Goal: Task Accomplishment & Management: Manage account settings

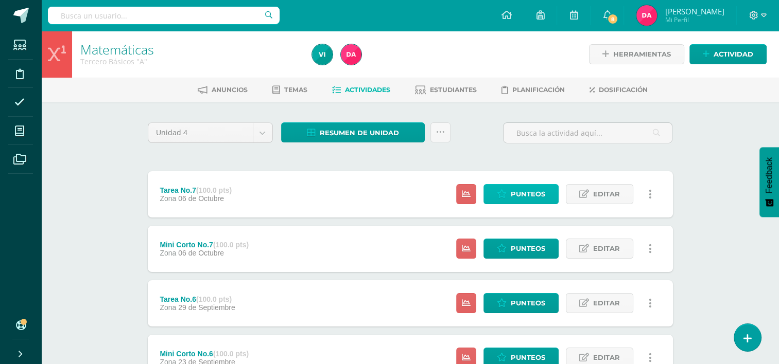
click at [508, 198] on link "Punteos" at bounding box center [520, 194] width 75 height 20
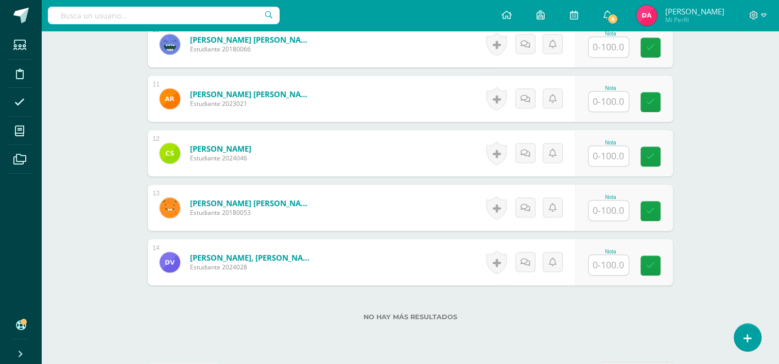
scroll to position [838, 0]
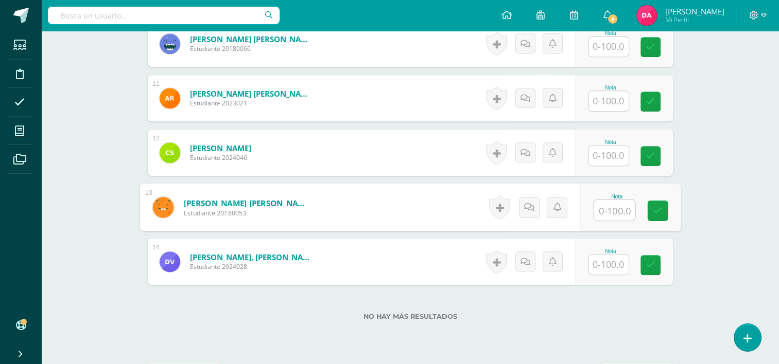
click at [613, 214] on input "text" at bounding box center [613, 210] width 41 height 21
type input "91.67"
click at [664, 216] on link at bounding box center [657, 211] width 21 height 21
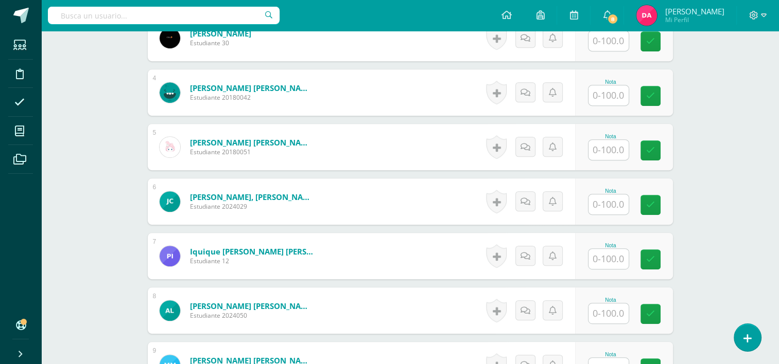
scroll to position [436, 0]
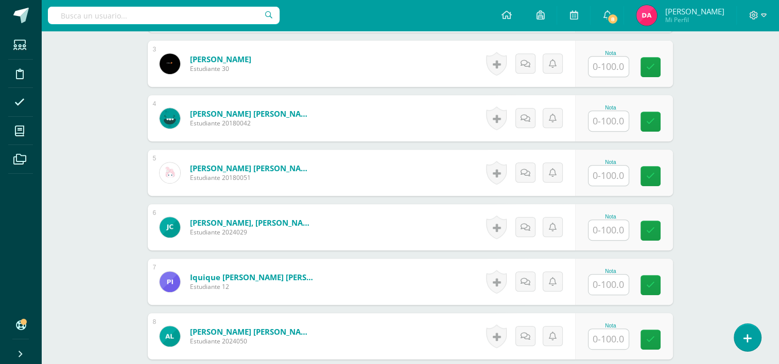
click at [614, 171] on input "text" at bounding box center [608, 176] width 40 height 20
type input "91.67"
click at [655, 178] on icon at bounding box center [657, 176] width 9 height 9
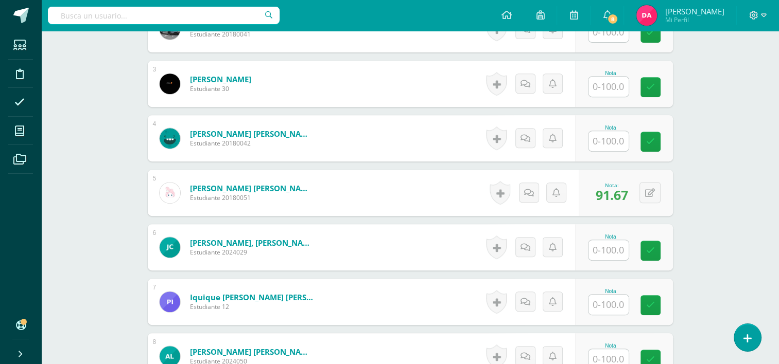
scroll to position [413, 0]
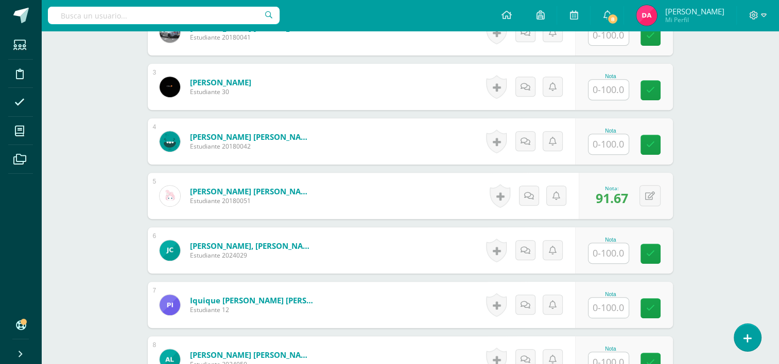
click at [601, 140] on input "text" at bounding box center [608, 144] width 40 height 20
type input "91.67"
click at [663, 148] on link at bounding box center [657, 145] width 21 height 21
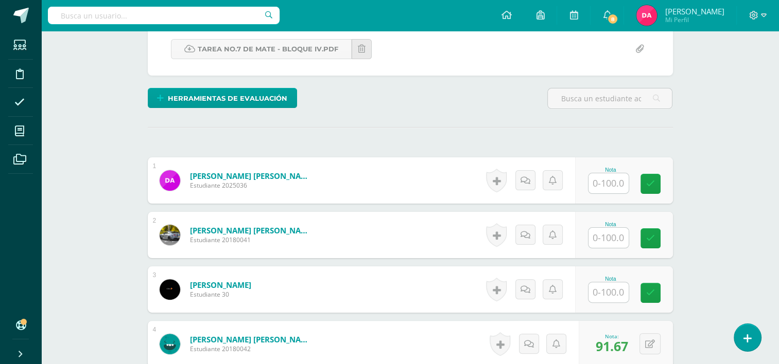
scroll to position [211, 0]
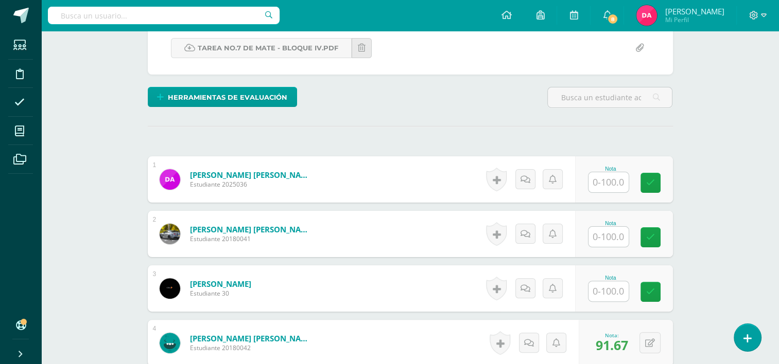
click at [612, 235] on input "text" at bounding box center [608, 237] width 40 height 20
type input "91.67"
click at [655, 241] on icon at bounding box center [657, 237] width 9 height 9
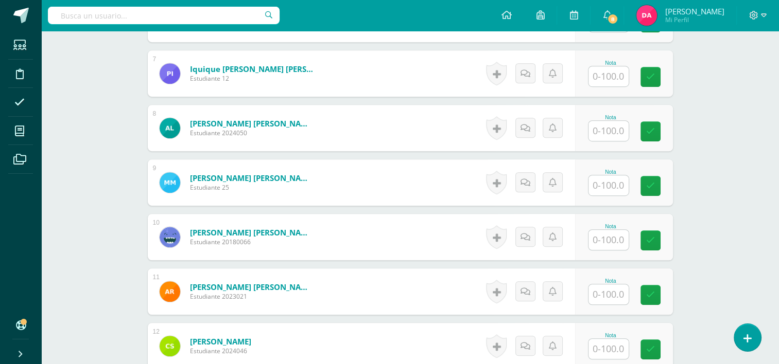
scroll to position [646, 0]
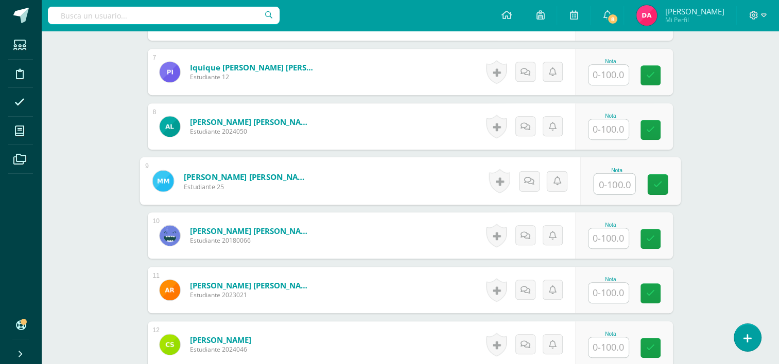
click at [594, 181] on input "text" at bounding box center [613, 184] width 41 height 21
type input "100"
click at [648, 189] on link at bounding box center [657, 184] width 21 height 21
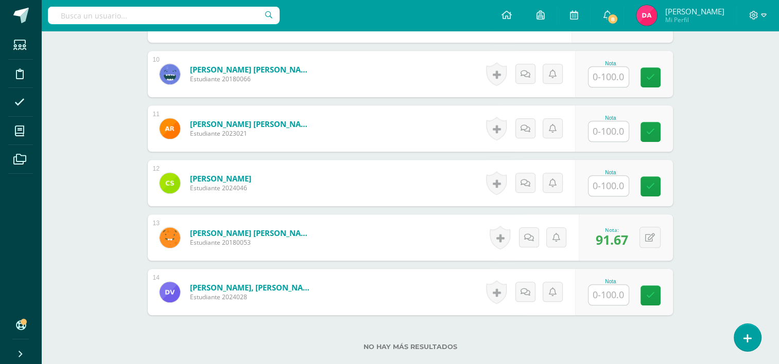
scroll to position [840, 0]
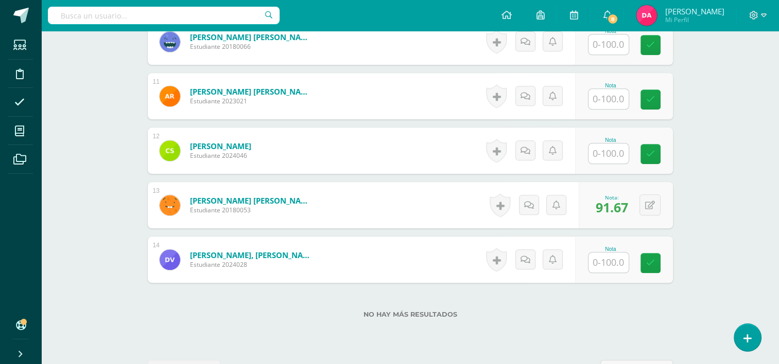
click at [611, 267] on input "text" at bounding box center [608, 263] width 40 height 20
type input "0"
click at [655, 260] on icon at bounding box center [657, 263] width 9 height 9
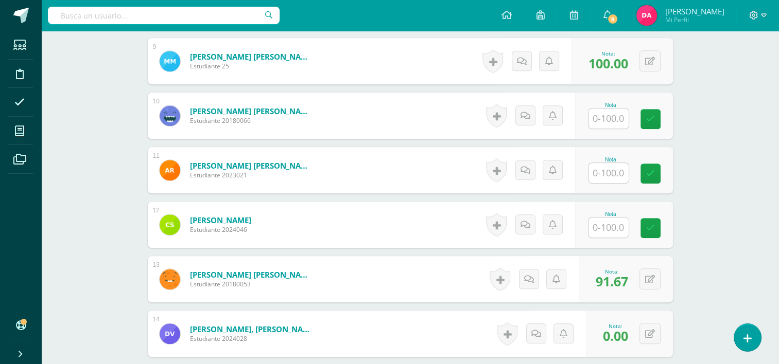
click at [603, 233] on input "text" at bounding box center [608, 228] width 40 height 20
type input "0"
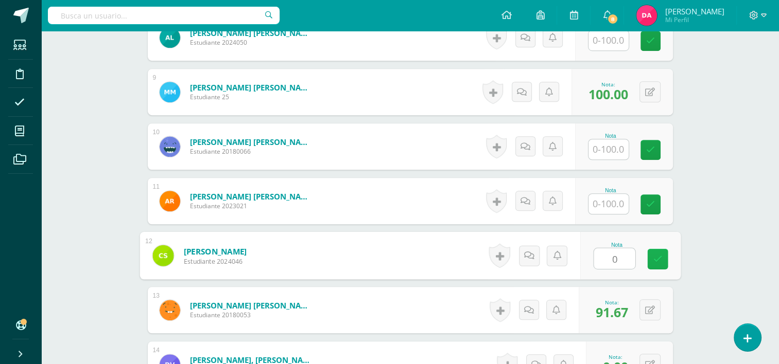
click at [663, 261] on link at bounding box center [657, 259] width 21 height 21
click at [608, 206] on input "text" at bounding box center [608, 204] width 40 height 20
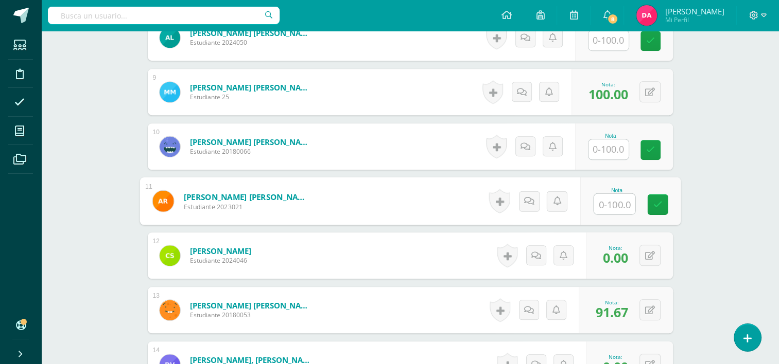
type input "0"
click at [657, 204] on icon at bounding box center [657, 204] width 9 height 9
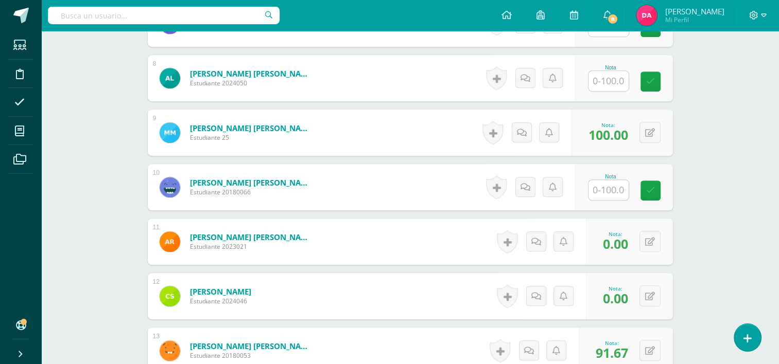
scroll to position [693, 0]
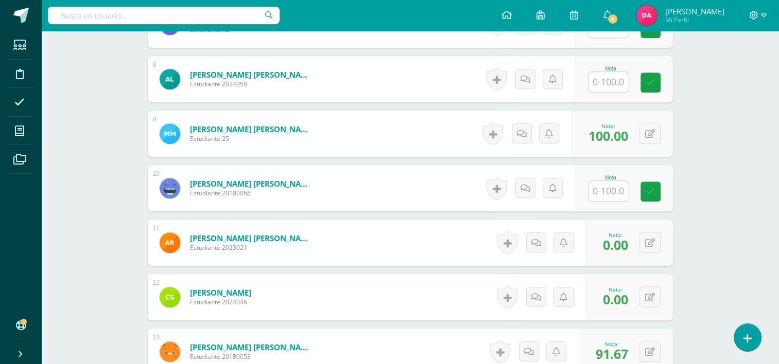
click at [608, 191] on input "text" at bounding box center [608, 191] width 40 height 20
type input "0"
click at [659, 193] on icon at bounding box center [657, 191] width 9 height 9
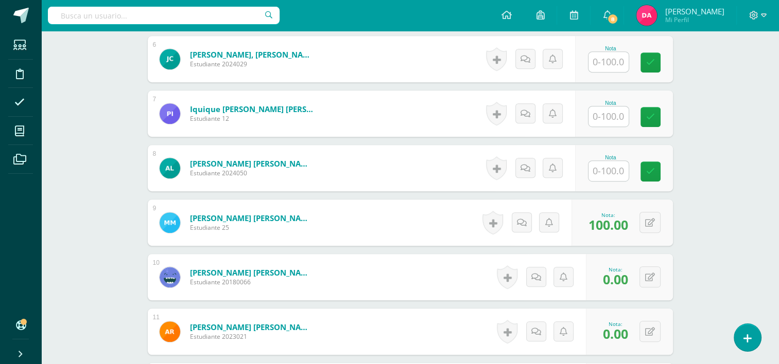
scroll to position [604, 0]
click at [604, 174] on input "text" at bounding box center [608, 172] width 40 height 20
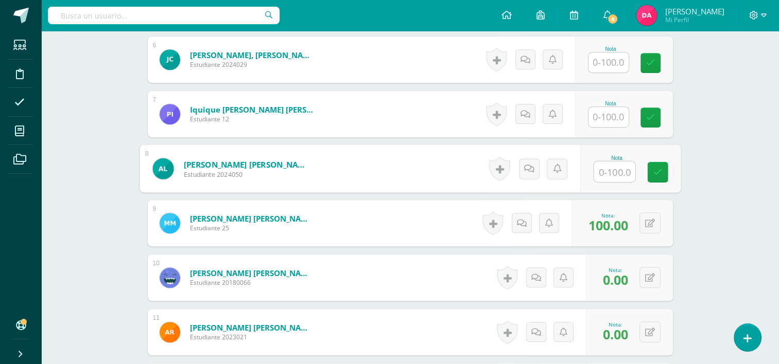
type input "0"
click at [666, 173] on link at bounding box center [657, 172] width 21 height 21
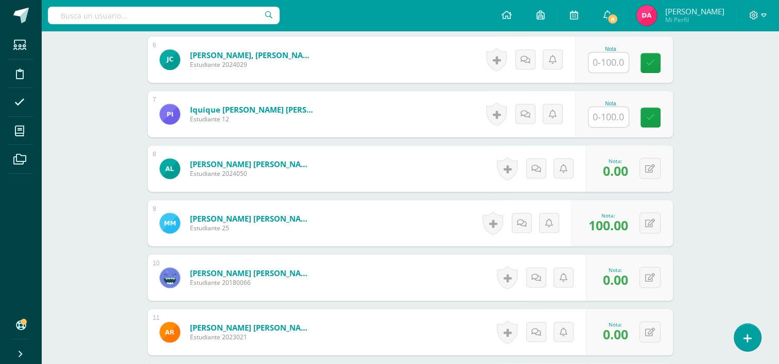
click at [602, 119] on input "text" at bounding box center [608, 117] width 40 height 20
type input "0"
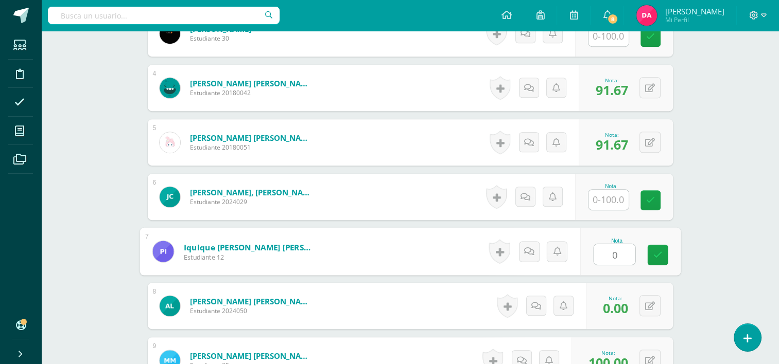
scroll to position [466, 0]
click at [660, 251] on icon at bounding box center [657, 255] width 9 height 9
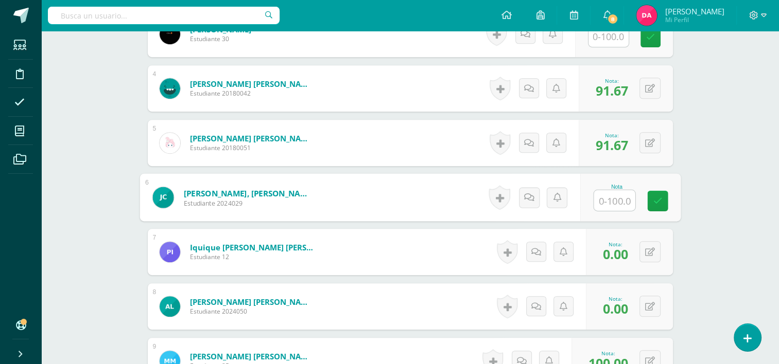
click at [612, 202] on input "text" at bounding box center [613, 200] width 41 height 21
type input "0"
click at [660, 200] on icon at bounding box center [657, 201] width 9 height 9
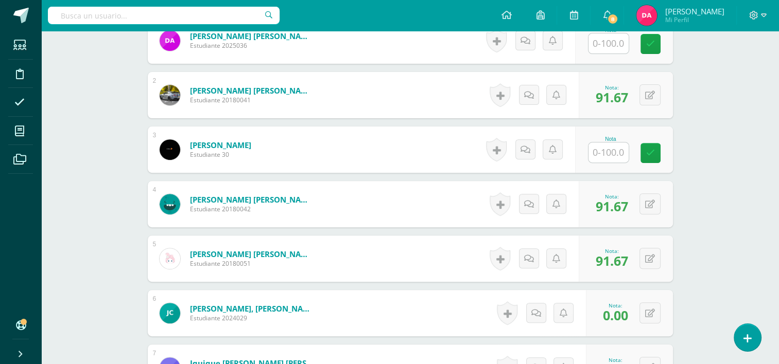
scroll to position [348, 0]
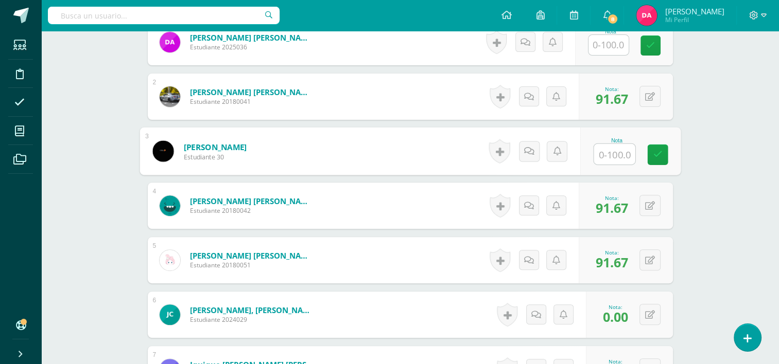
click at [609, 149] on input "text" at bounding box center [613, 154] width 41 height 21
type input "0"
click at [663, 157] on link at bounding box center [657, 155] width 21 height 21
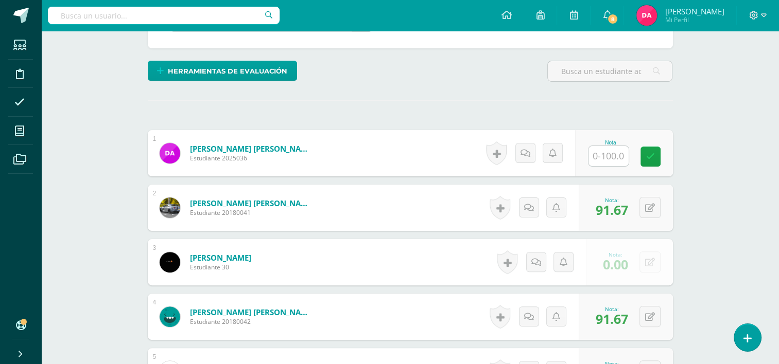
scroll to position [237, 0]
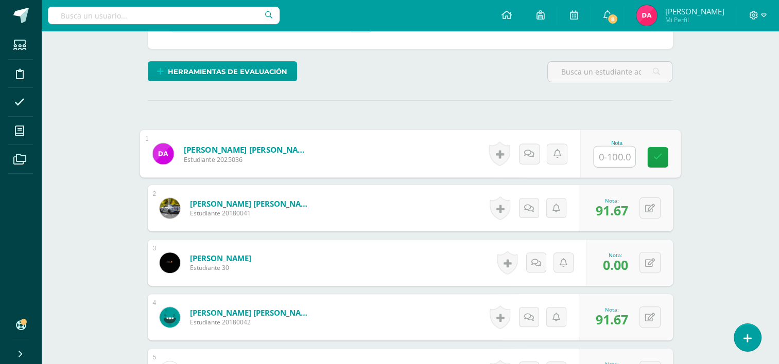
click at [599, 154] on input "text" at bounding box center [613, 157] width 41 height 21
type input "0"
click at [663, 162] on link at bounding box center [657, 157] width 21 height 21
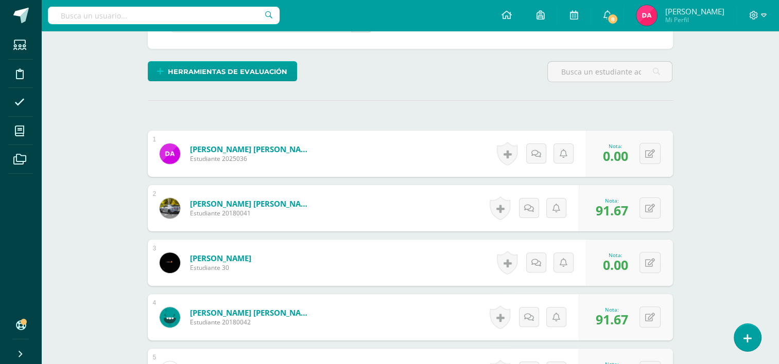
scroll to position [0, 0]
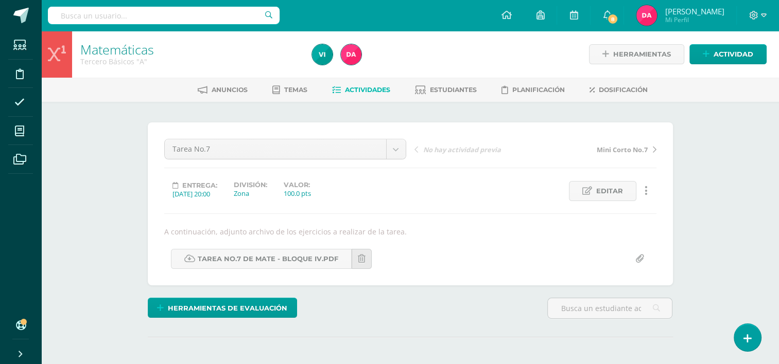
click at [368, 96] on link "Actividades" at bounding box center [361, 90] width 58 height 16
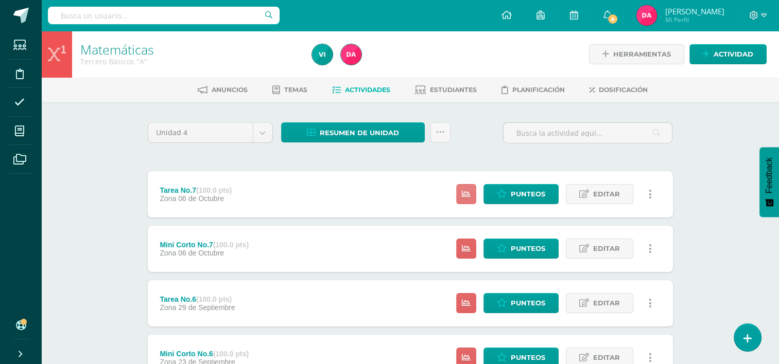
click at [459, 193] on link at bounding box center [466, 194] width 20 height 20
click at [518, 247] on span "Punteos" at bounding box center [528, 248] width 34 height 19
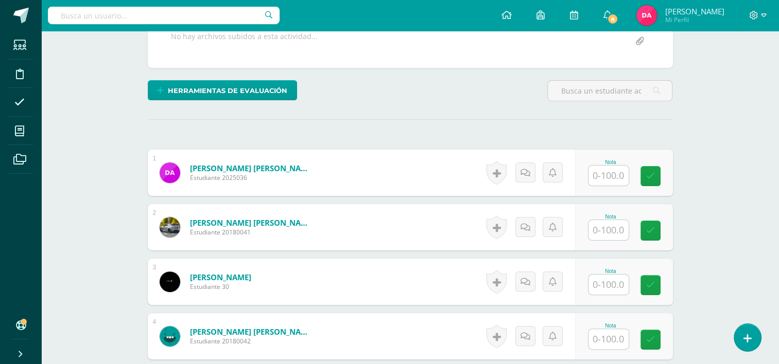
scroll to position [218, 0]
click at [598, 230] on input "text" at bounding box center [608, 230] width 40 height 20
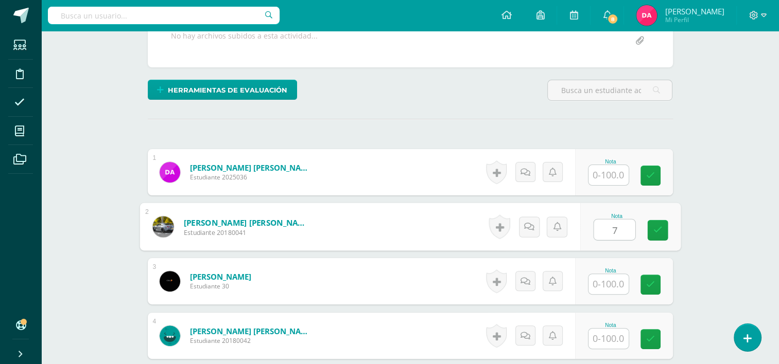
type input "75"
click at [663, 223] on link at bounding box center [657, 230] width 21 height 21
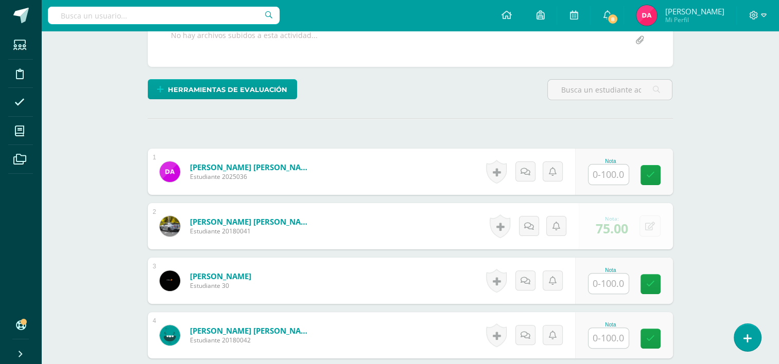
click at [610, 173] on input "text" at bounding box center [608, 175] width 40 height 20
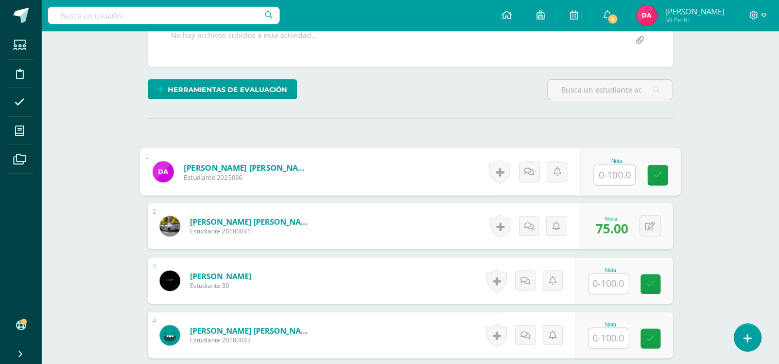
type input "0"
click at [648, 177] on link at bounding box center [657, 175] width 21 height 21
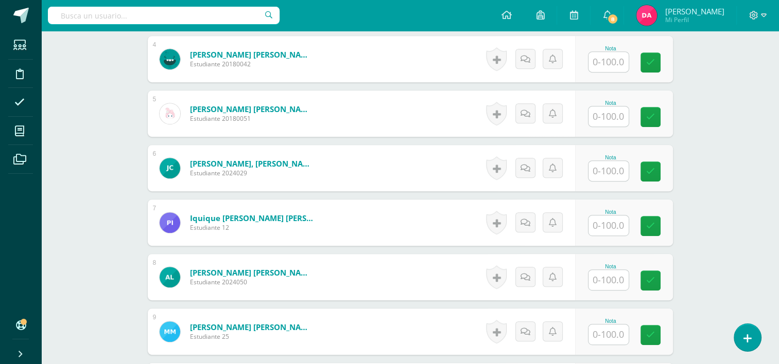
scroll to position [502, 0]
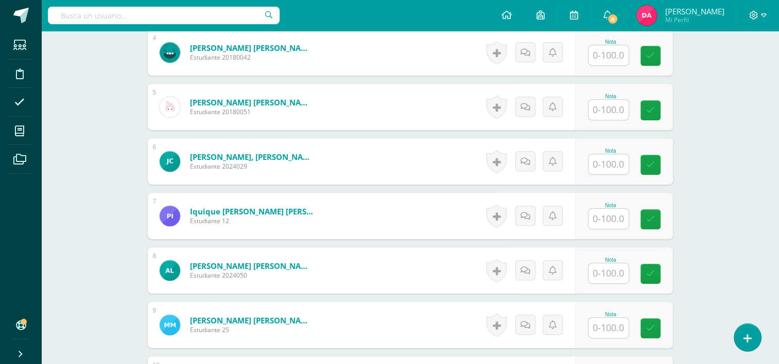
click at [609, 225] on input "text" at bounding box center [608, 219] width 40 height 20
type input "75"
click at [665, 220] on link at bounding box center [657, 219] width 21 height 21
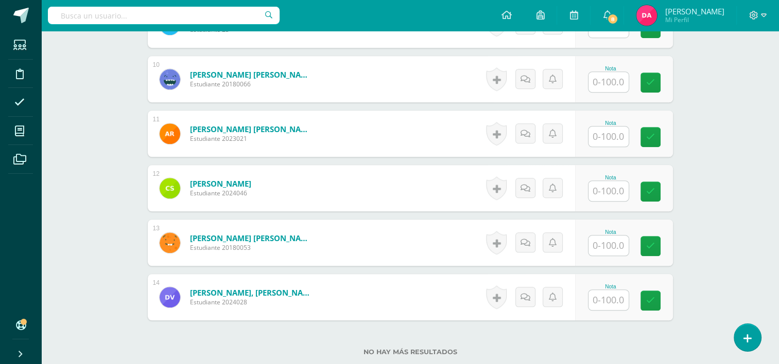
scroll to position [844, 0]
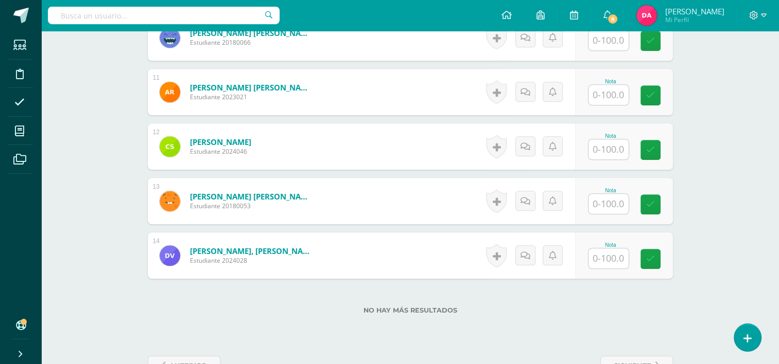
click at [607, 205] on input "text" at bounding box center [608, 204] width 40 height 20
type input "75"
click at [659, 208] on icon at bounding box center [657, 204] width 9 height 9
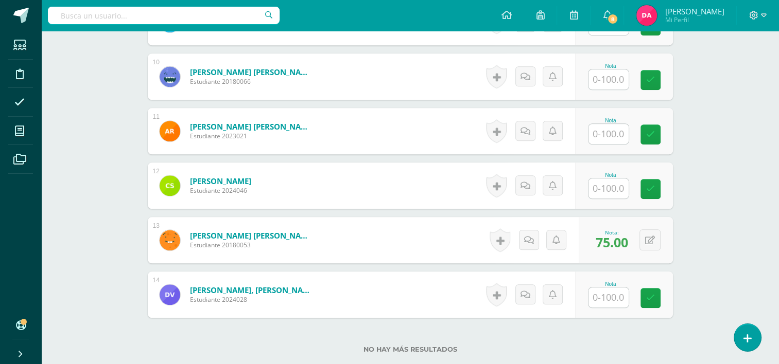
scroll to position [804, 0]
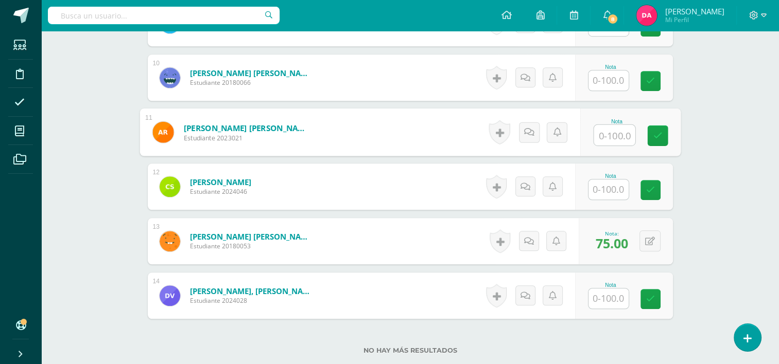
click at [608, 136] on input "text" at bounding box center [613, 135] width 41 height 21
type input "87.5"
click at [662, 137] on link at bounding box center [657, 136] width 21 height 21
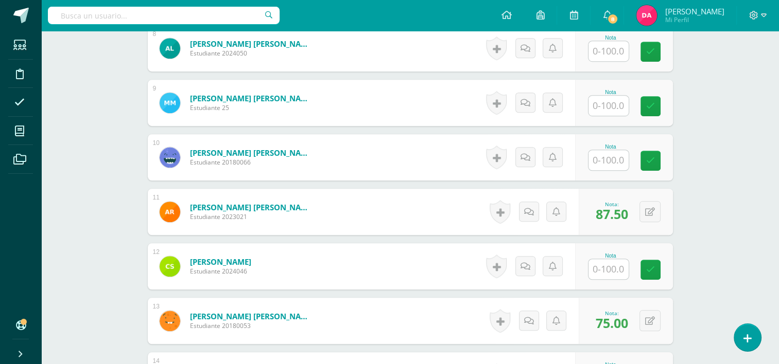
scroll to position [685, 0]
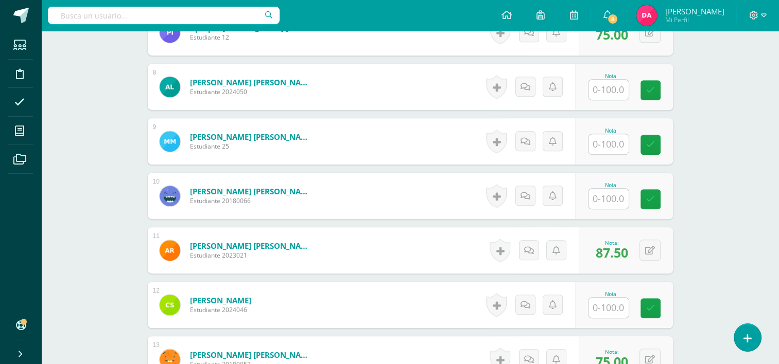
click at [618, 147] on input "text" at bounding box center [608, 144] width 40 height 20
type input "62.5"
click at [652, 146] on link at bounding box center [657, 145] width 21 height 21
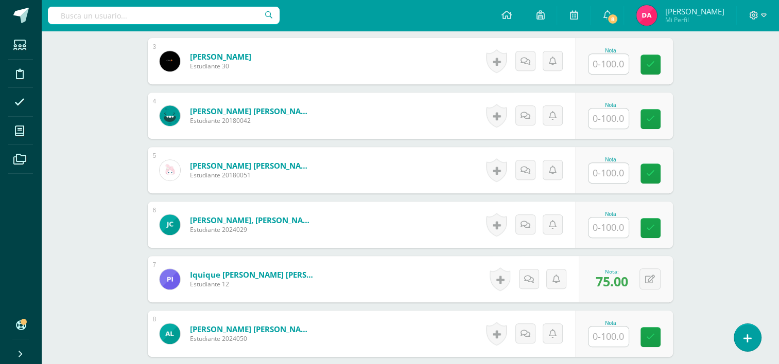
scroll to position [420, 0]
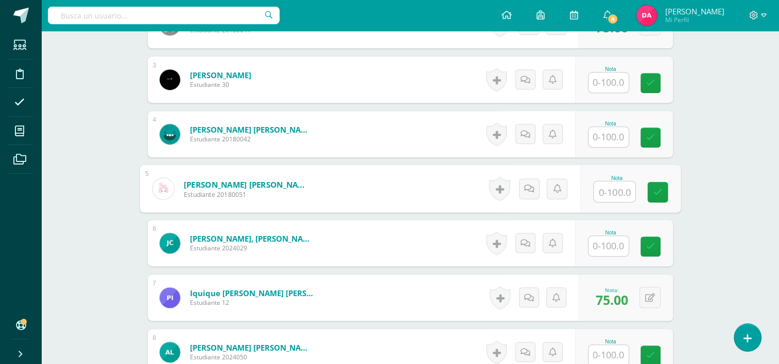
click at [612, 191] on input "text" at bounding box center [613, 192] width 41 height 21
type input "87.5"
click at [653, 196] on link at bounding box center [657, 192] width 21 height 21
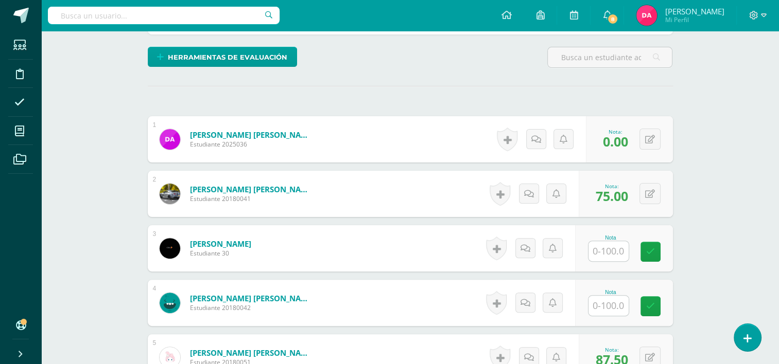
scroll to position [249, 0]
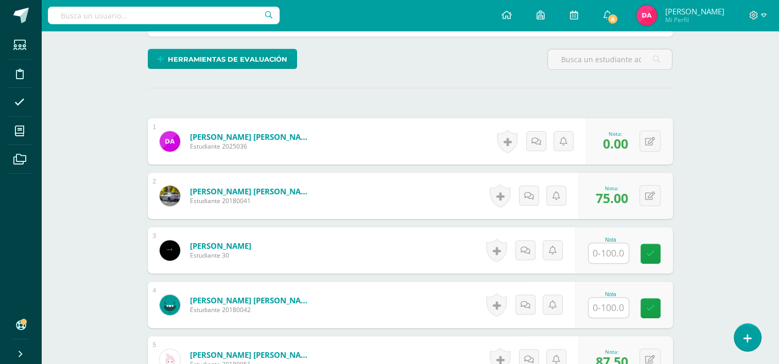
click at [603, 244] on input "text" at bounding box center [608, 253] width 40 height 20
type input "0"
click at [654, 257] on icon at bounding box center [657, 254] width 9 height 9
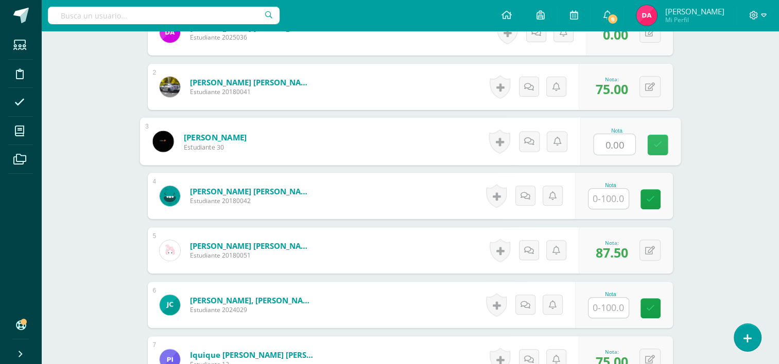
scroll to position [360, 0]
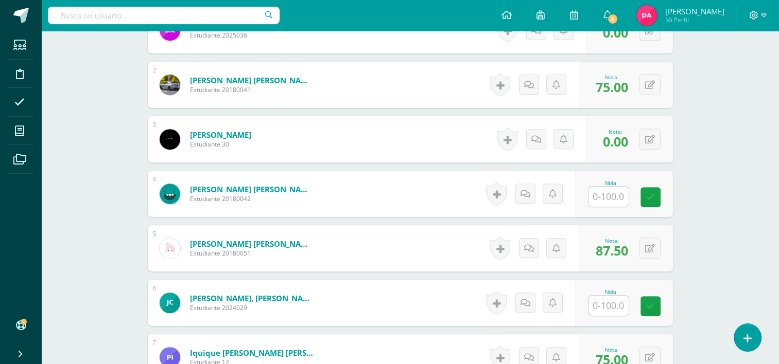
click at [614, 200] on input "text" at bounding box center [608, 197] width 40 height 20
type input "0"
click at [654, 201] on link at bounding box center [657, 197] width 21 height 21
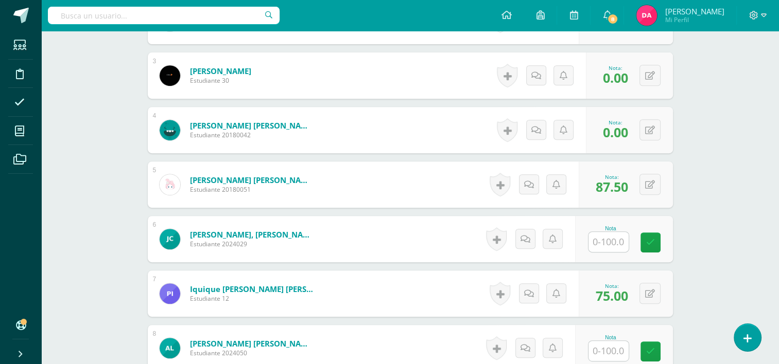
scroll to position [426, 0]
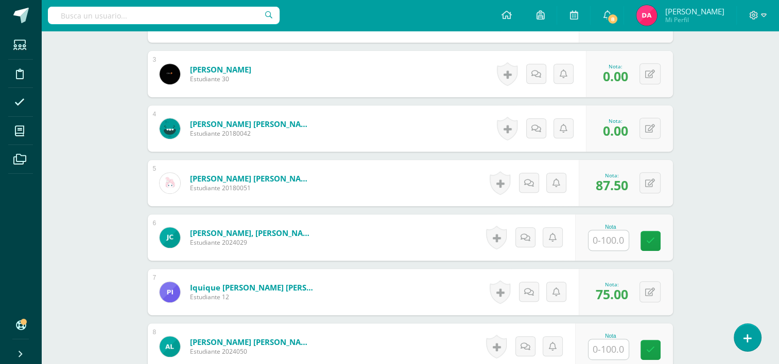
click at [613, 241] on input "text" at bounding box center [608, 241] width 40 height 20
type input "0"
click at [653, 242] on icon at bounding box center [657, 241] width 9 height 9
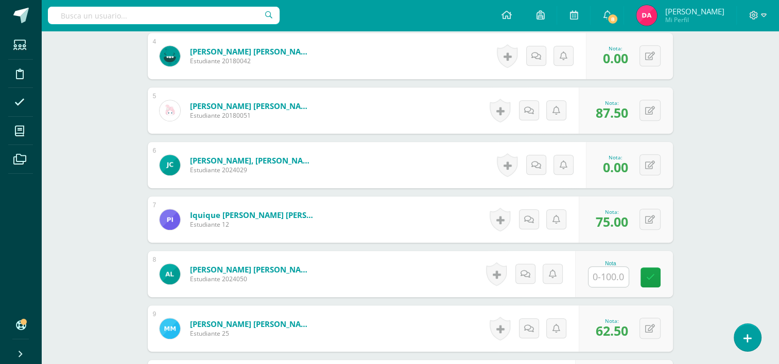
scroll to position [504, 0]
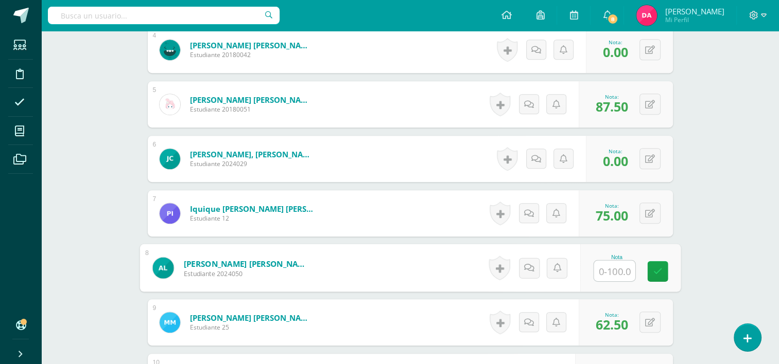
click at [611, 267] on input "text" at bounding box center [613, 271] width 41 height 21
type input "0"
click at [659, 275] on link at bounding box center [657, 271] width 21 height 21
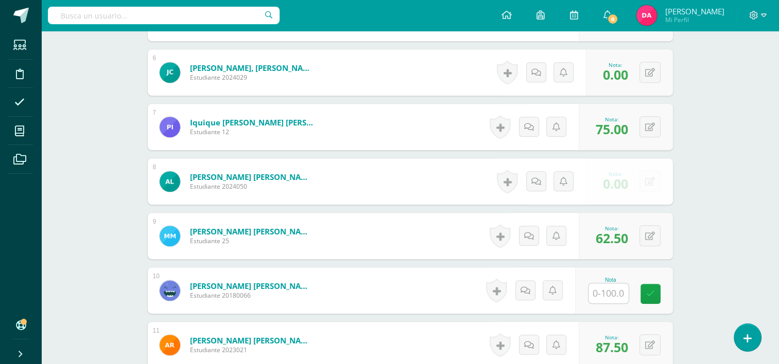
scroll to position [607, 0]
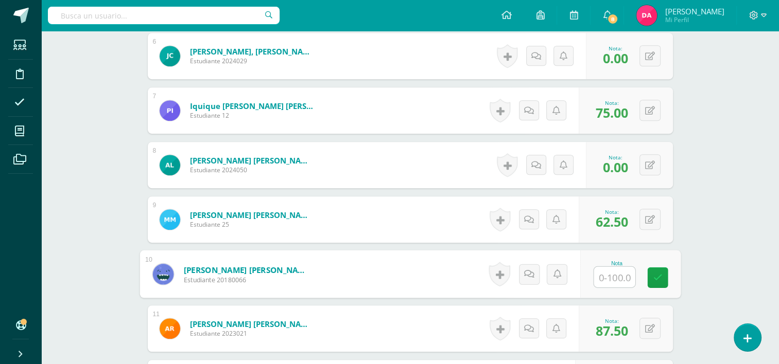
click at [615, 273] on input "text" at bounding box center [613, 277] width 41 height 21
type input "0"
click at [659, 280] on icon at bounding box center [657, 277] width 9 height 9
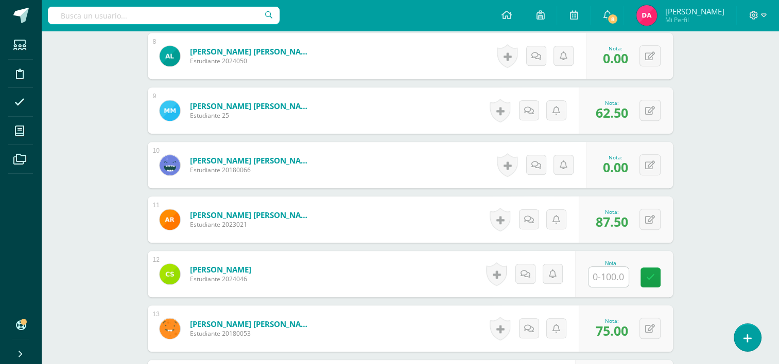
scroll to position [717, 0]
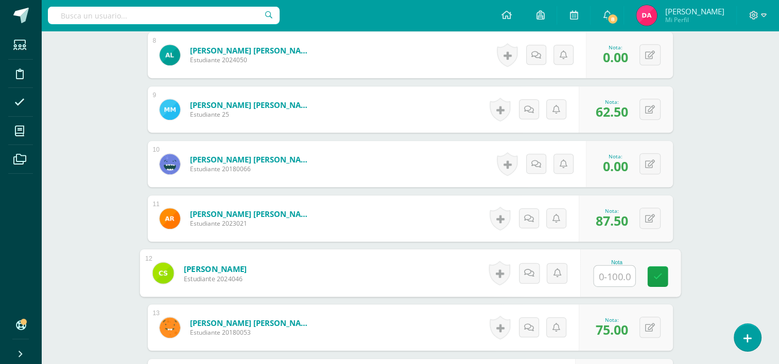
type input "0"
click at [618, 274] on input "0" at bounding box center [613, 276] width 41 height 21
click at [662, 281] on link at bounding box center [657, 277] width 21 height 21
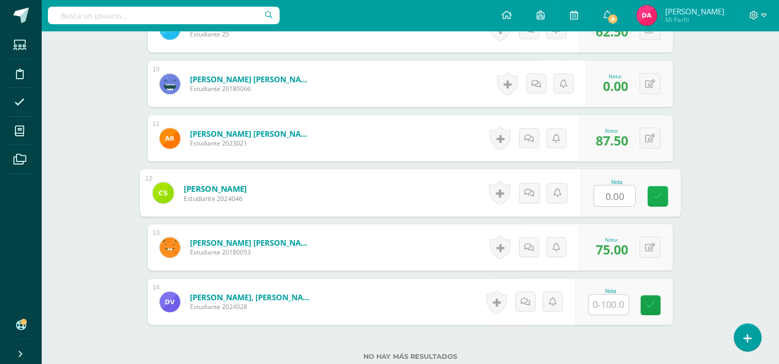
scroll to position [828, 0]
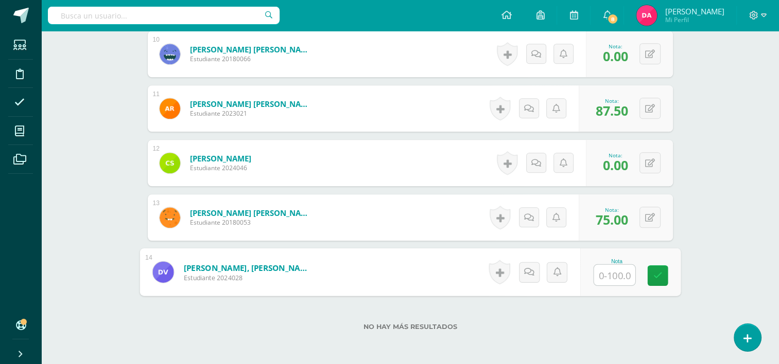
type input "0"
click at [609, 276] on input "0" at bounding box center [613, 275] width 41 height 21
click at [657, 279] on link at bounding box center [657, 276] width 21 height 21
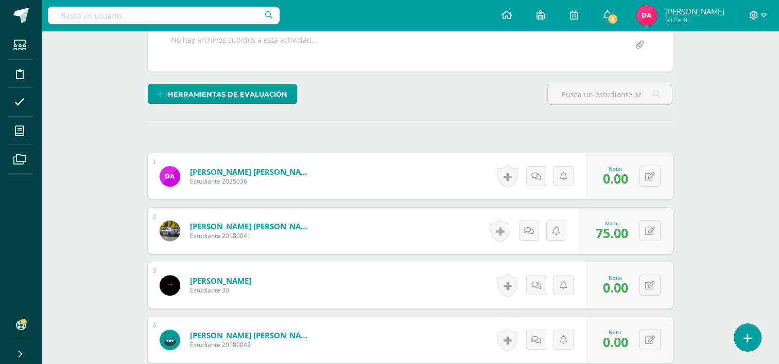
scroll to position [0, 0]
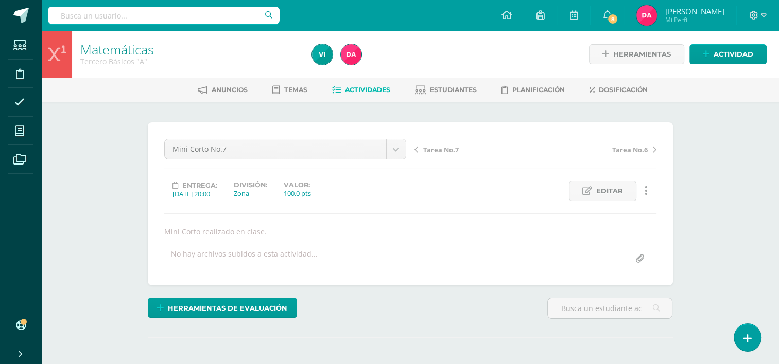
click at [355, 82] on link "Actividades" at bounding box center [361, 90] width 58 height 16
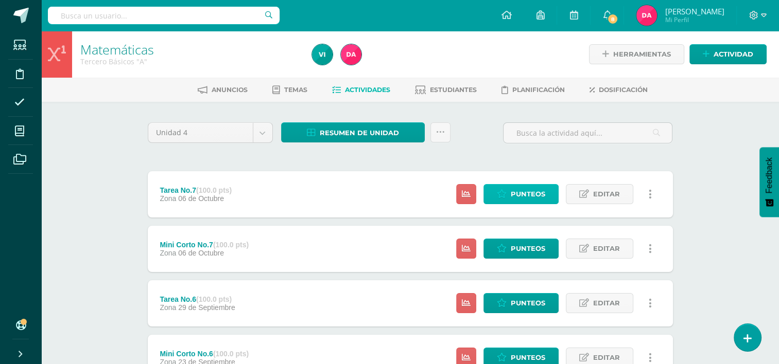
click at [517, 200] on span "Punteos" at bounding box center [528, 194] width 34 height 19
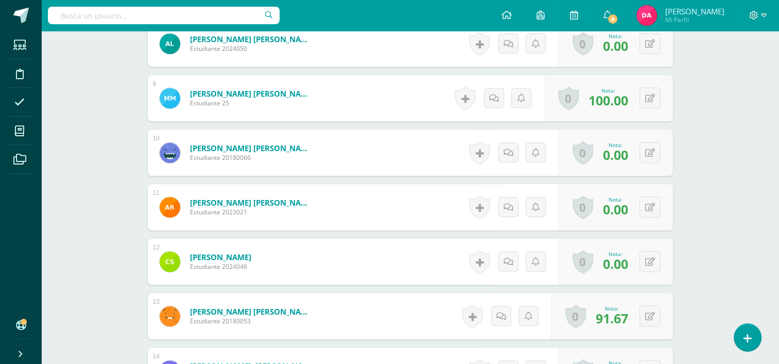
scroll to position [732, 0]
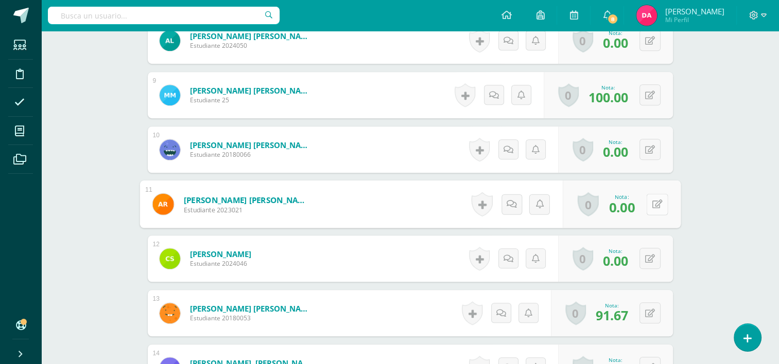
click at [646, 200] on button at bounding box center [657, 204] width 22 height 22
type input "41.67"
click at [630, 206] on icon at bounding box center [629, 207] width 9 height 9
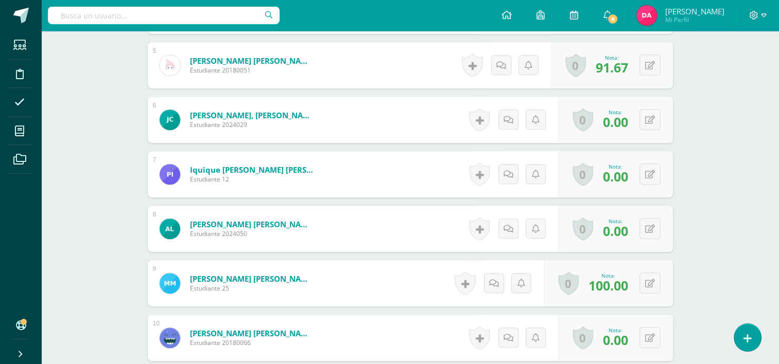
scroll to position [543, 0]
click at [648, 174] on button at bounding box center [649, 174] width 21 height 21
type input "83.33"
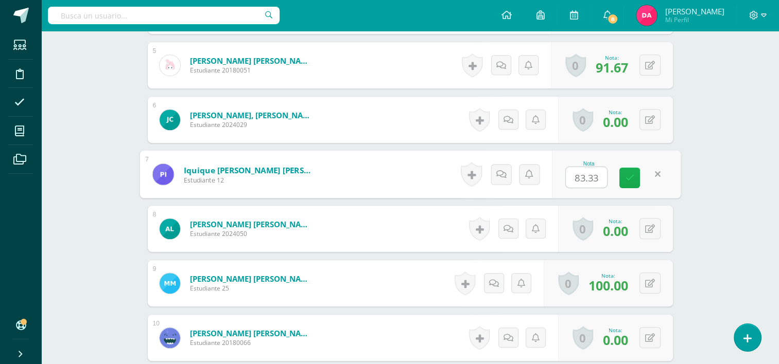
click at [628, 173] on icon at bounding box center [629, 177] width 9 height 9
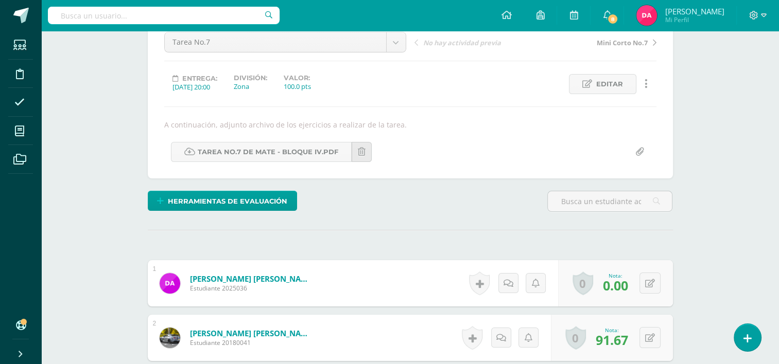
scroll to position [0, 0]
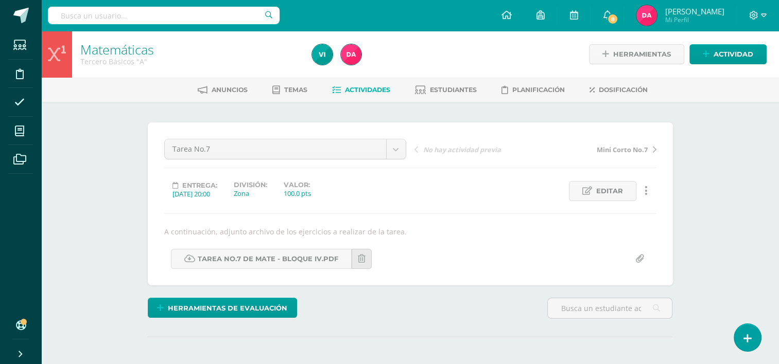
click at [377, 90] on span "Actividades" at bounding box center [367, 90] width 45 height 8
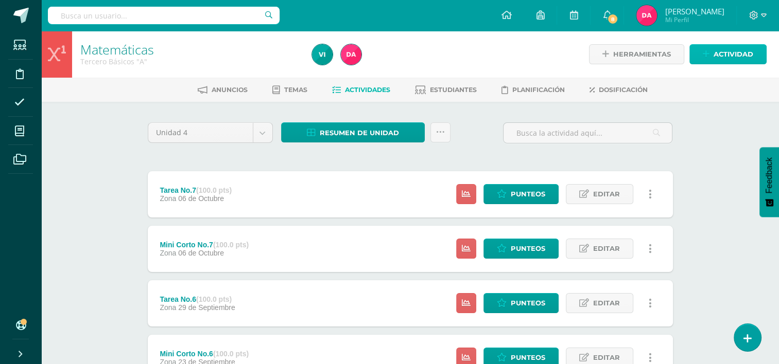
click at [719, 62] on span "Actividad" at bounding box center [733, 54] width 40 height 19
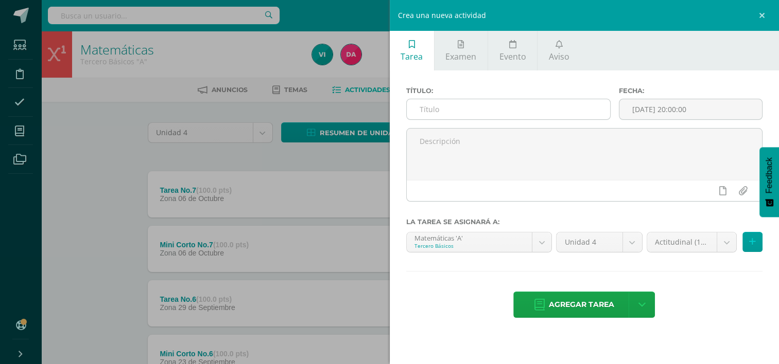
click at [518, 108] on input "text" at bounding box center [508, 109] width 203 height 20
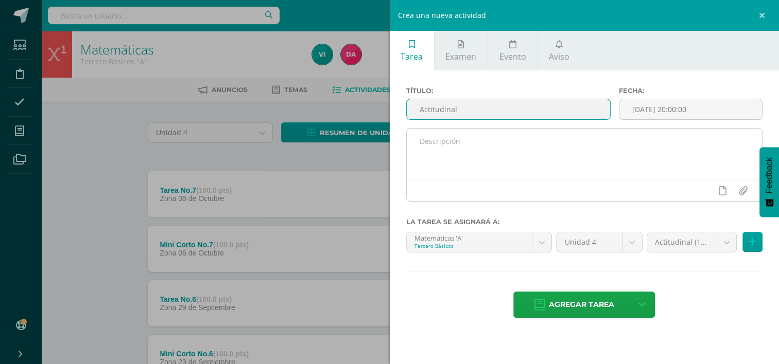
type input "Actitudinal"
click at [471, 147] on textarea at bounding box center [585, 154] width 356 height 51
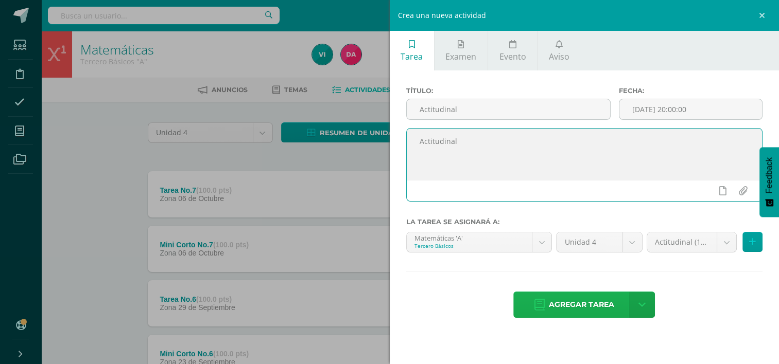
type textarea "Actitudinal"
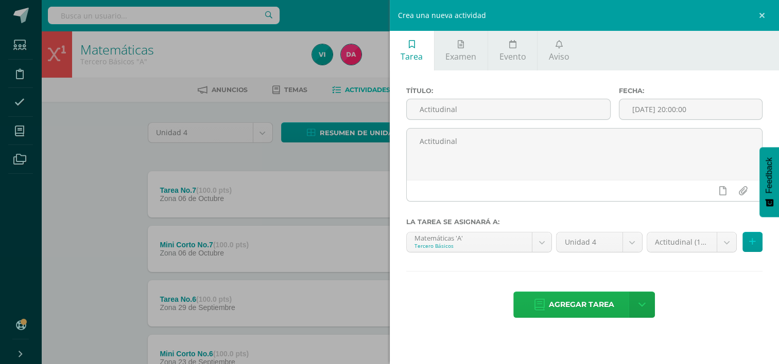
click at [598, 303] on span "Agregar tarea" at bounding box center [581, 304] width 65 height 25
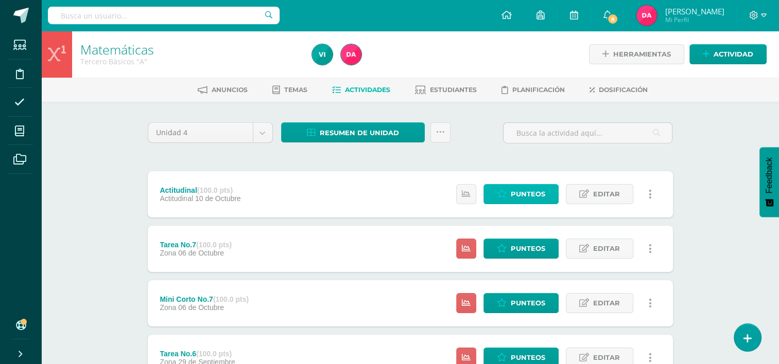
click at [508, 195] on link "Punteos" at bounding box center [520, 194] width 75 height 20
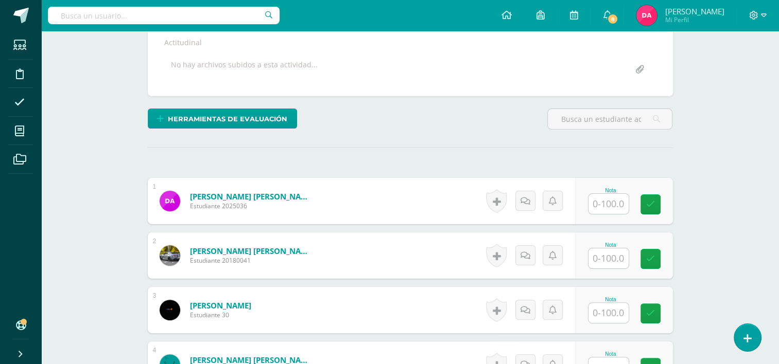
scroll to position [190, 0]
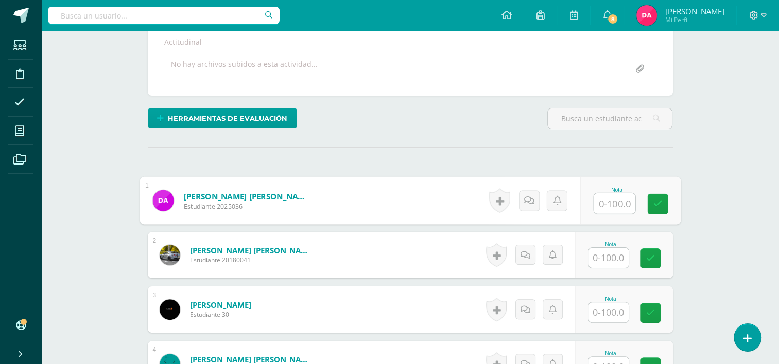
click at [619, 205] on input "text" at bounding box center [613, 203] width 41 height 21
type input "90"
click at [655, 207] on icon at bounding box center [657, 203] width 9 height 9
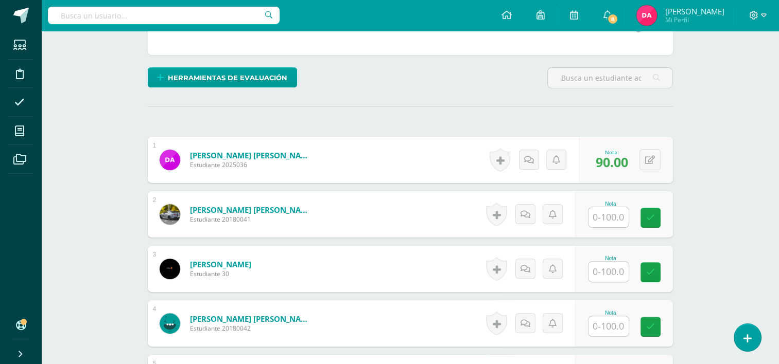
scroll to position [239, 0]
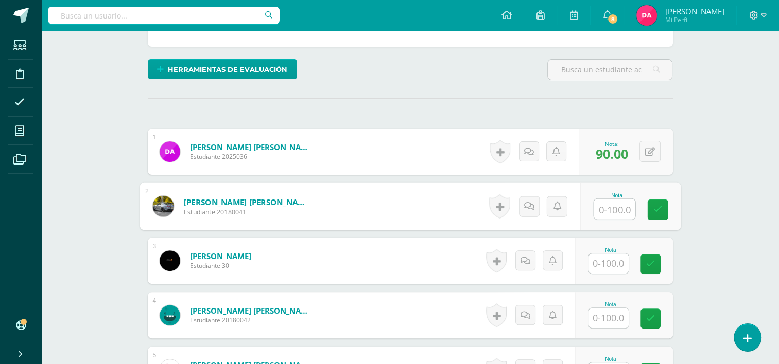
click at [611, 204] on input "text" at bounding box center [613, 209] width 41 height 21
type input "90"
click at [656, 205] on icon at bounding box center [657, 209] width 9 height 9
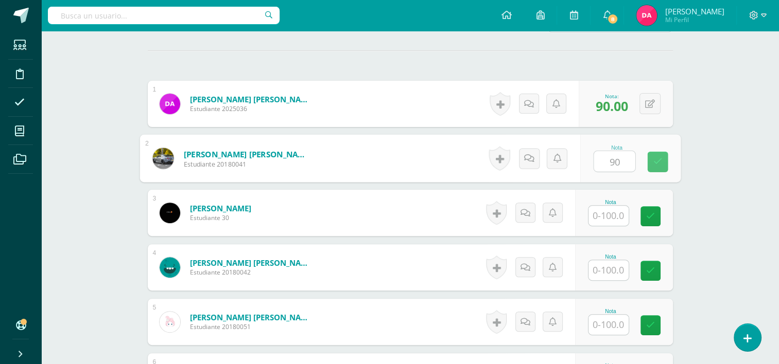
scroll to position [287, 0]
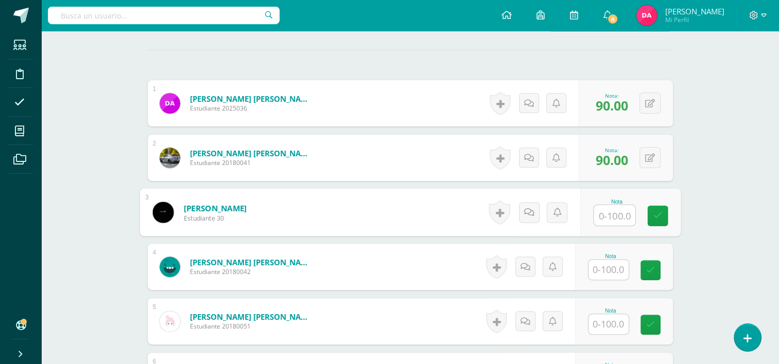
click at [611, 218] on input "text" at bounding box center [613, 215] width 41 height 21
type input "85"
click at [650, 215] on link at bounding box center [657, 216] width 21 height 21
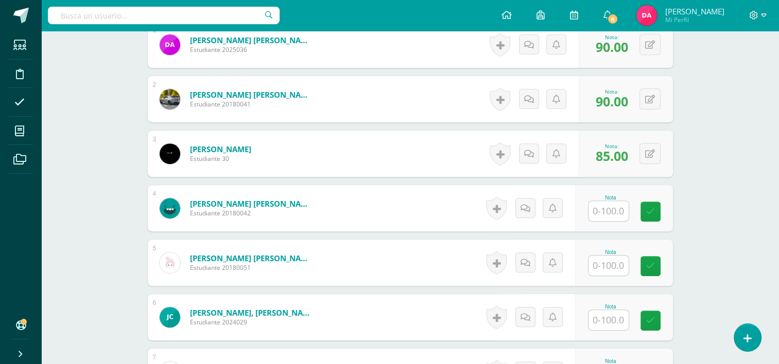
scroll to position [347, 0]
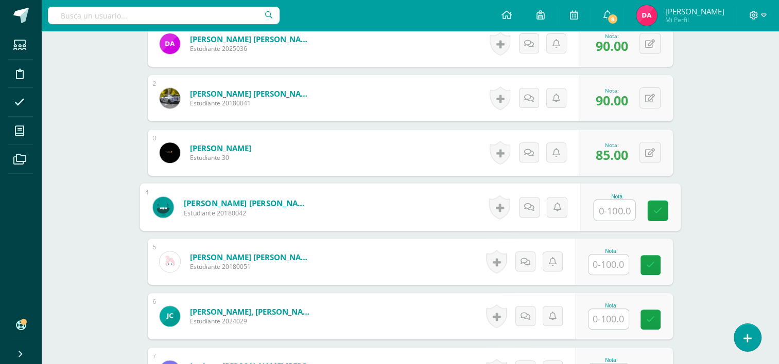
click at [621, 213] on input "text" at bounding box center [613, 210] width 41 height 21
type input "95"
click at [655, 209] on icon at bounding box center [657, 210] width 9 height 9
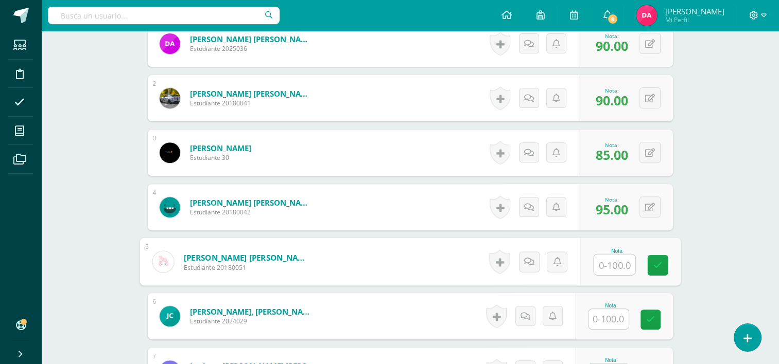
click at [613, 257] on input "text" at bounding box center [613, 265] width 41 height 21
type input "95"
click at [656, 267] on icon at bounding box center [657, 265] width 9 height 9
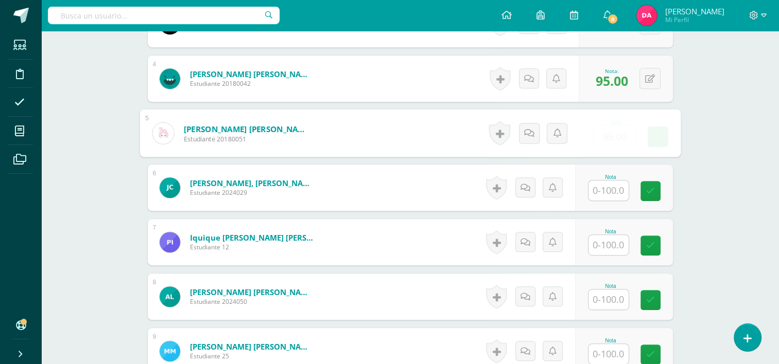
scroll to position [476, 0]
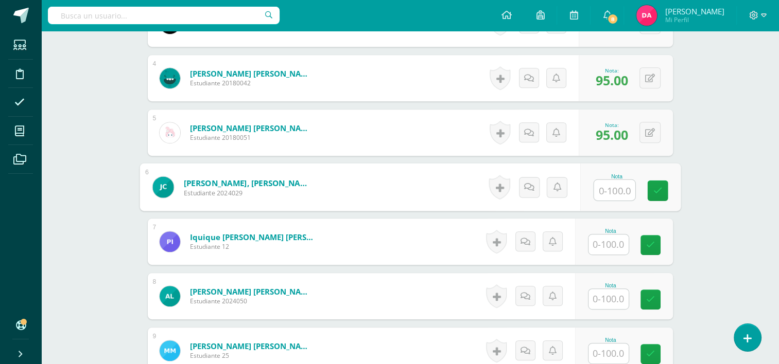
click at [609, 185] on input "text" at bounding box center [613, 190] width 41 height 21
type input "85"
click at [659, 183] on link at bounding box center [657, 191] width 21 height 21
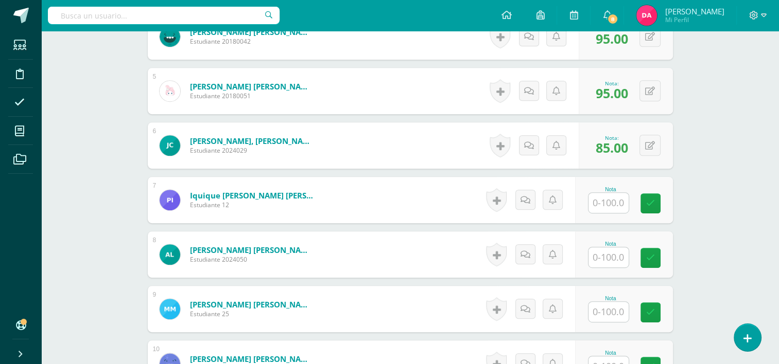
scroll to position [529, 0]
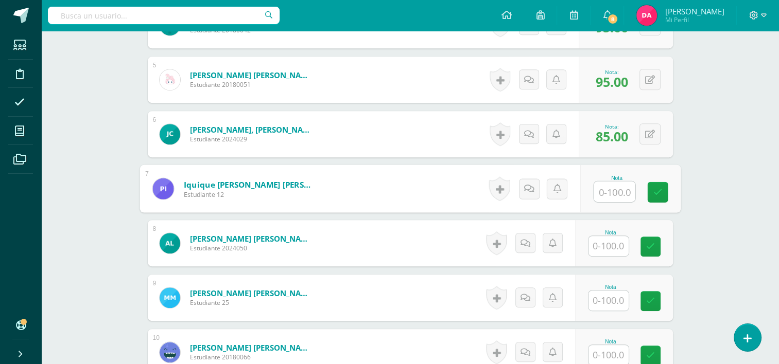
click at [621, 187] on input "text" at bounding box center [613, 192] width 41 height 21
type input "95"
click at [657, 188] on icon at bounding box center [657, 192] width 9 height 9
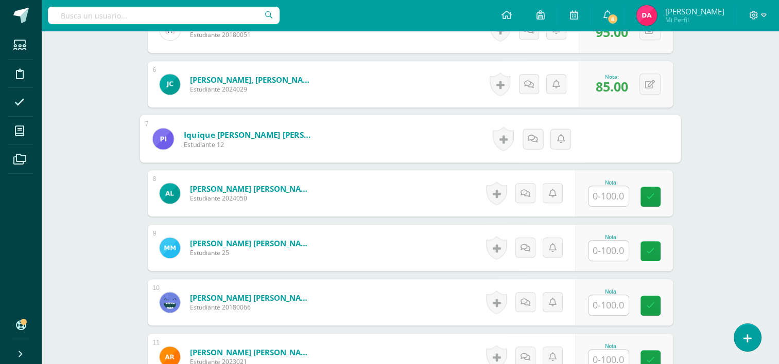
scroll to position [580, 0]
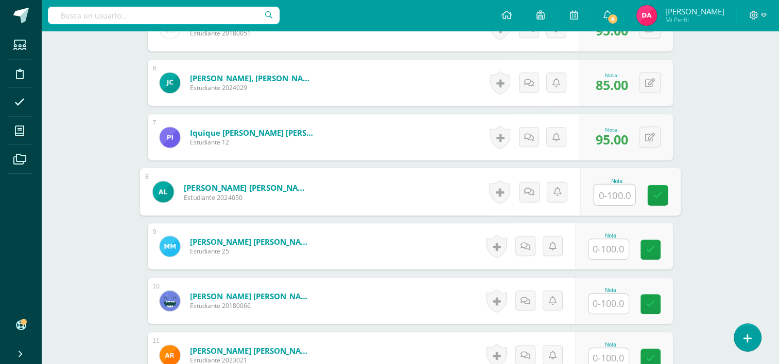
click at [607, 195] on input "text" at bounding box center [613, 195] width 41 height 21
type input "85"
click at [653, 196] on icon at bounding box center [657, 195] width 9 height 9
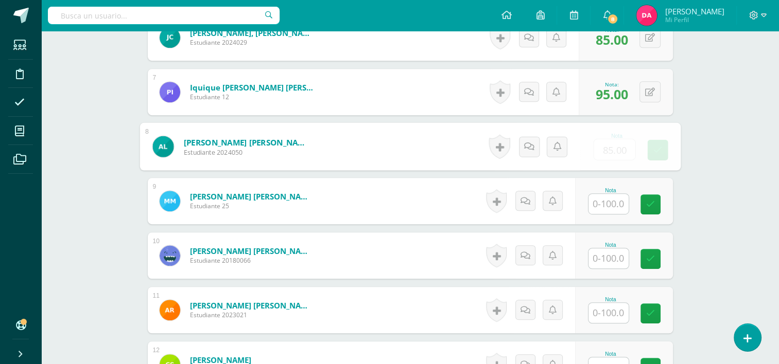
scroll to position [629, 0]
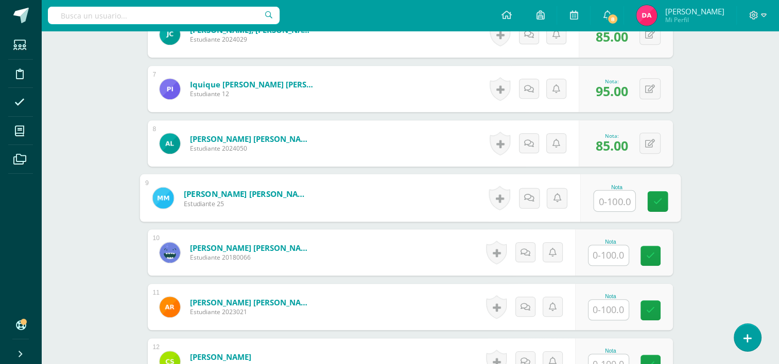
click at [605, 197] on input "text" at bounding box center [613, 201] width 41 height 21
type input "90"
click at [658, 204] on icon at bounding box center [657, 201] width 9 height 9
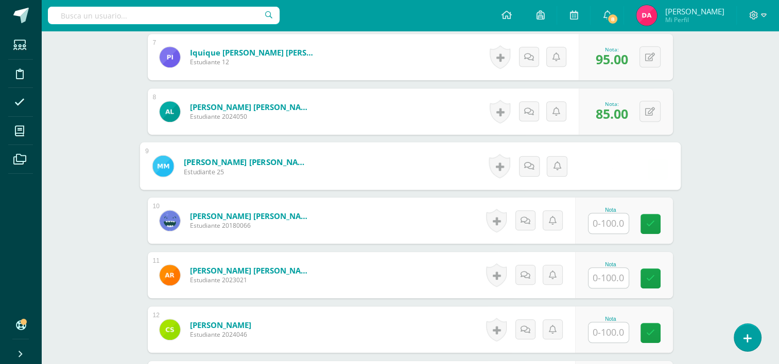
scroll to position [678, 0]
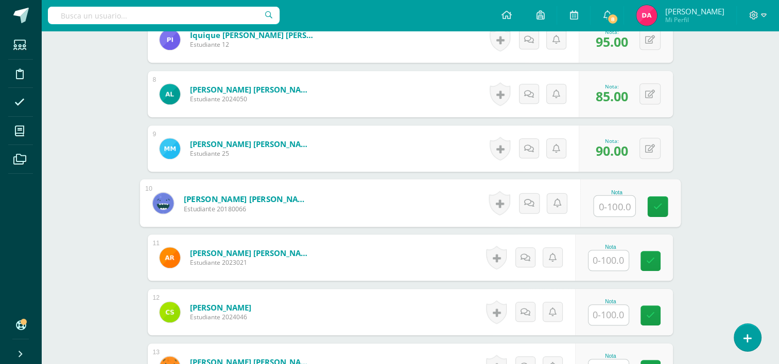
click at [624, 205] on input "text" at bounding box center [613, 206] width 41 height 21
type input "90"
click at [653, 206] on icon at bounding box center [657, 206] width 9 height 9
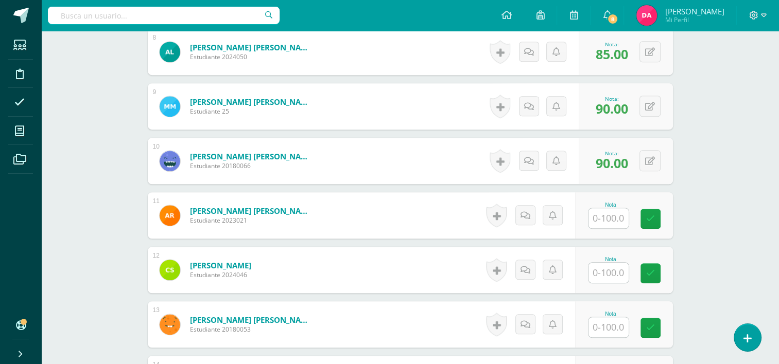
scroll to position [730, 0]
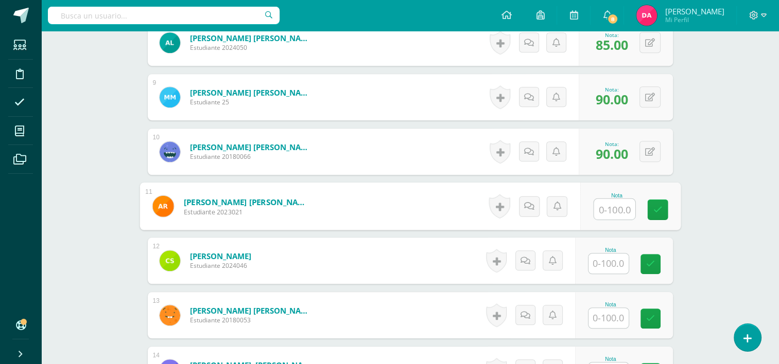
click at [611, 208] on input "text" at bounding box center [613, 209] width 41 height 21
type input "95"
click at [653, 209] on icon at bounding box center [657, 209] width 9 height 9
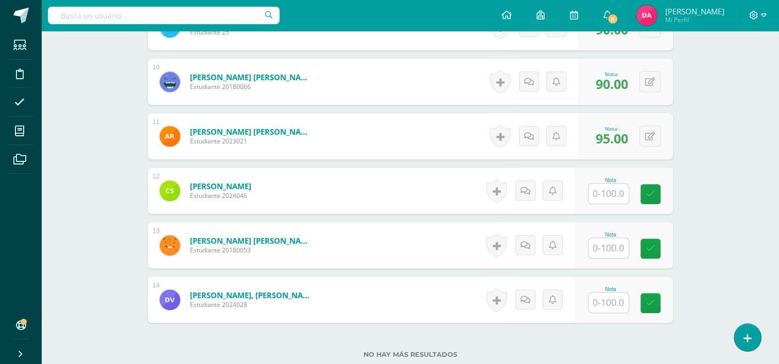
scroll to position [801, 0]
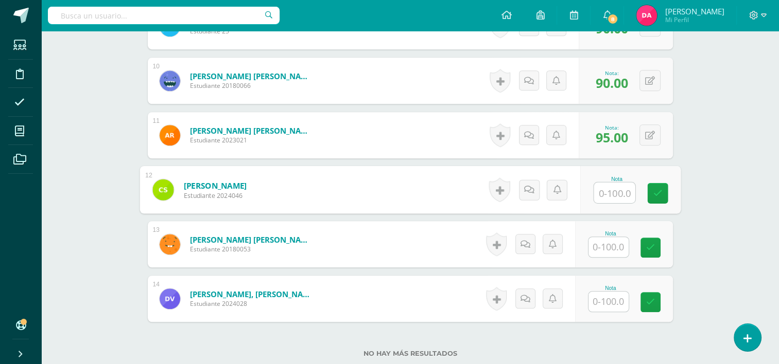
click at [607, 191] on input "text" at bounding box center [613, 193] width 41 height 21
type input "90"
click at [661, 199] on link at bounding box center [657, 193] width 21 height 21
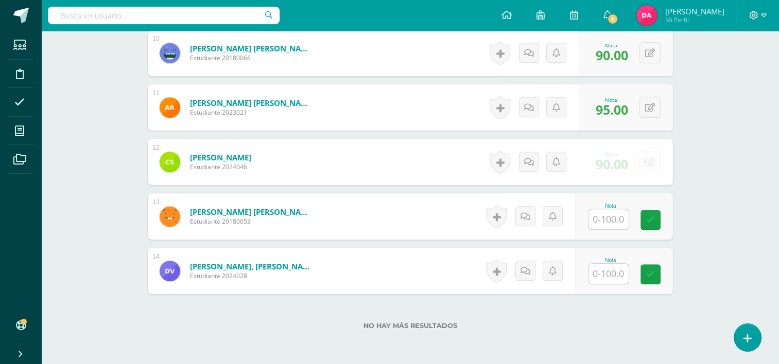
scroll to position [831, 0]
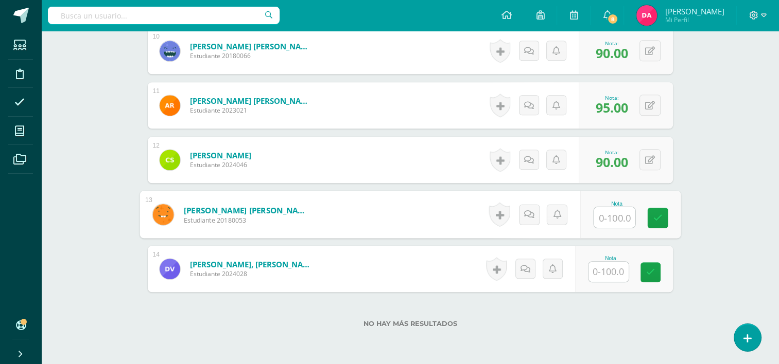
click at [607, 216] on input "text" at bounding box center [613, 217] width 41 height 21
type input "90"
click at [653, 220] on icon at bounding box center [657, 218] width 9 height 9
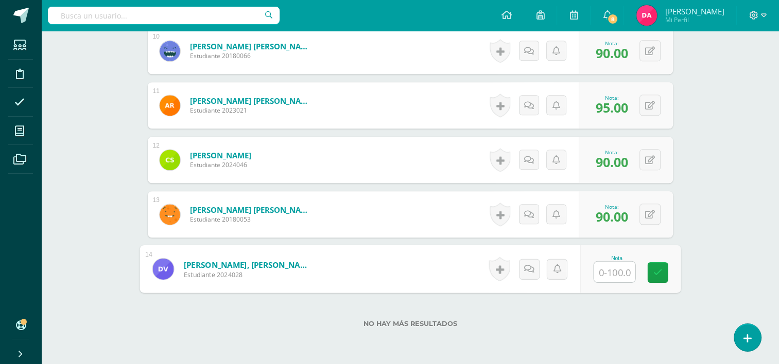
click at [611, 265] on input "text" at bounding box center [613, 272] width 41 height 21
type input "90"
click at [655, 272] on icon at bounding box center [657, 272] width 9 height 9
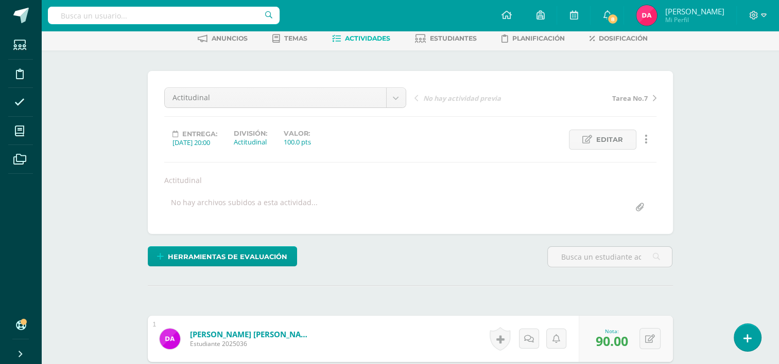
scroll to position [0, 0]
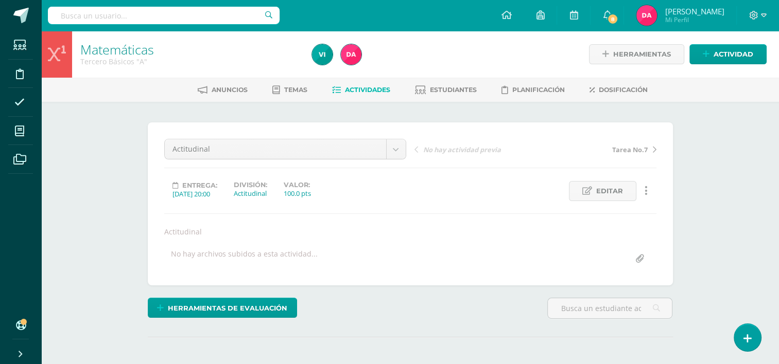
click at [359, 93] on span "Actividades" at bounding box center [367, 90] width 45 height 8
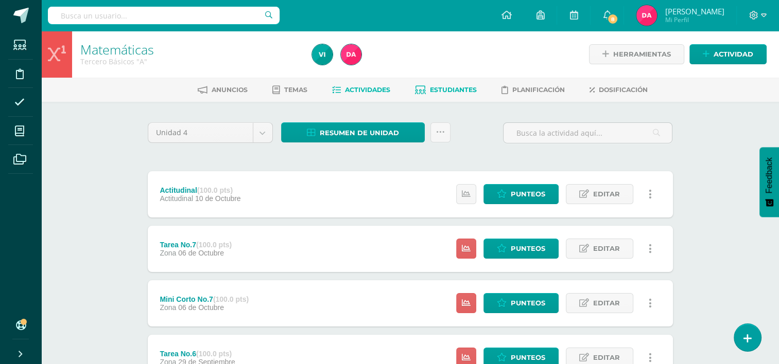
click at [464, 95] on link "Estudiantes" at bounding box center [446, 90] width 62 height 16
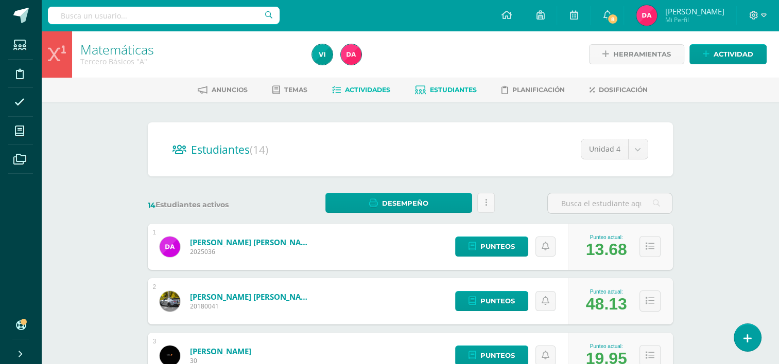
click at [354, 91] on span "Actividades" at bounding box center [367, 90] width 45 height 8
